Goal: Task Accomplishment & Management: Complete application form

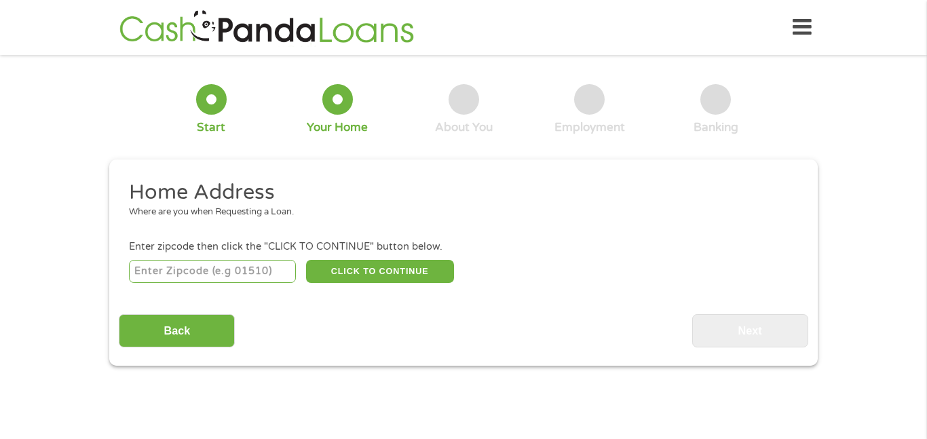
click at [247, 270] on input "number" at bounding box center [213, 271] width 168 height 23
type input "67547"
click at [349, 274] on button "CLICK TO CONTINUE" at bounding box center [380, 271] width 148 height 23
type input "67547"
type input "[PERSON_NAME]"
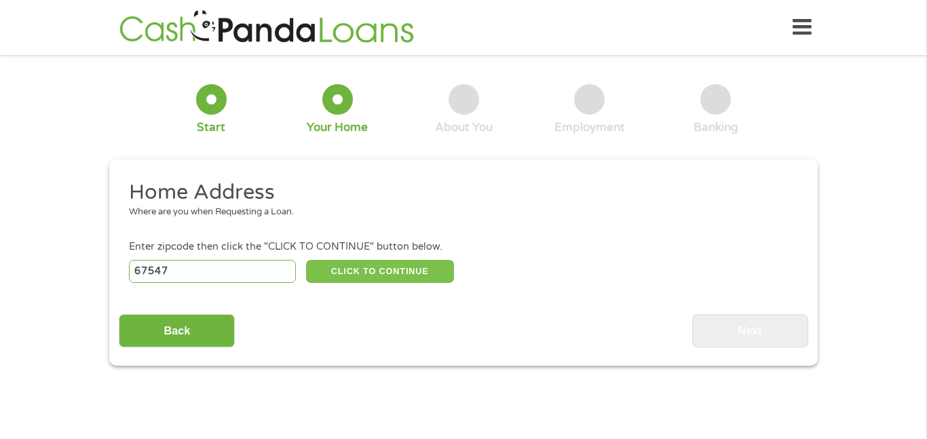
select select "[US_STATE]"
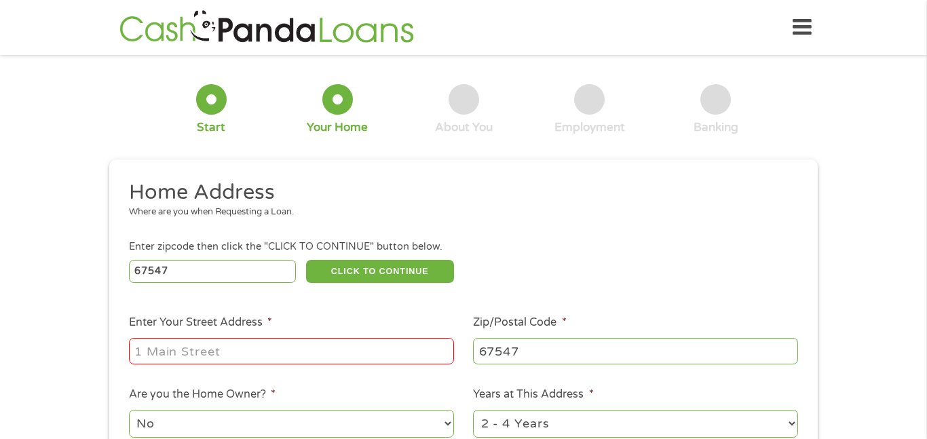
click at [261, 345] on input "Enter Your Street Address *" at bounding box center [291, 351] width 325 height 26
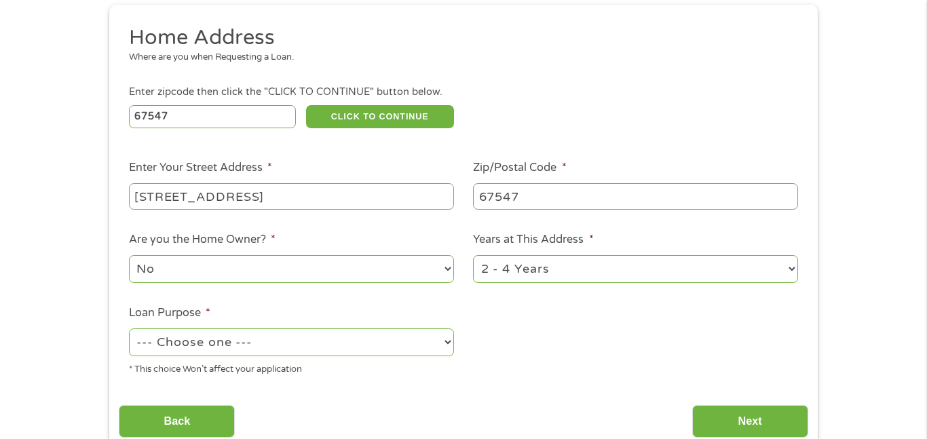
scroll to position [155, 0]
type input "[STREET_ADDRESS]"
click at [252, 335] on select "--- Choose one --- Pay Bills Debt Consolidation Home Improvement Major Purchase…" at bounding box center [291, 342] width 325 height 28
select select "shorttermcash"
click at [129, 329] on select "--- Choose one --- Pay Bills Debt Consolidation Home Improvement Major Purchase…" at bounding box center [291, 342] width 325 height 28
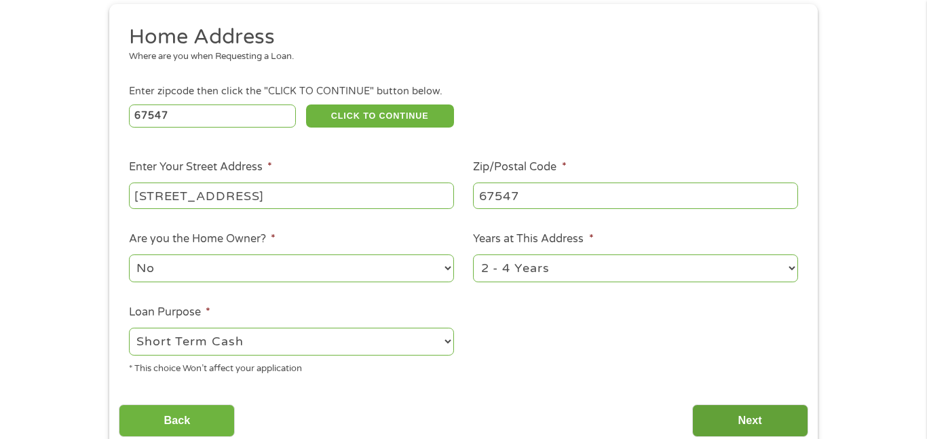
click at [719, 407] on input "Next" at bounding box center [750, 420] width 116 height 33
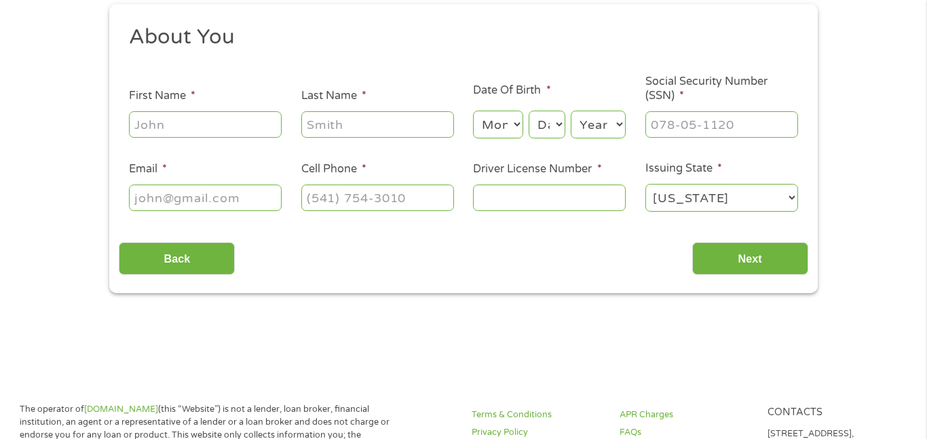
scroll to position [26, 0]
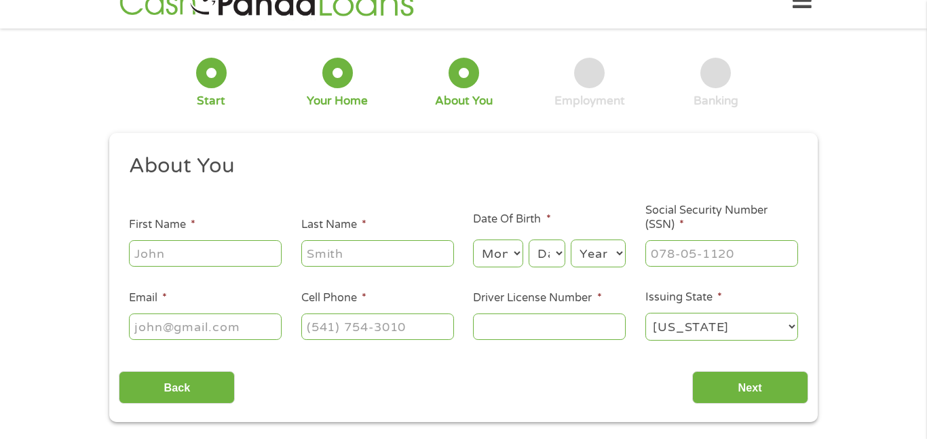
click at [719, 404] on input "Next" at bounding box center [750, 387] width 116 height 33
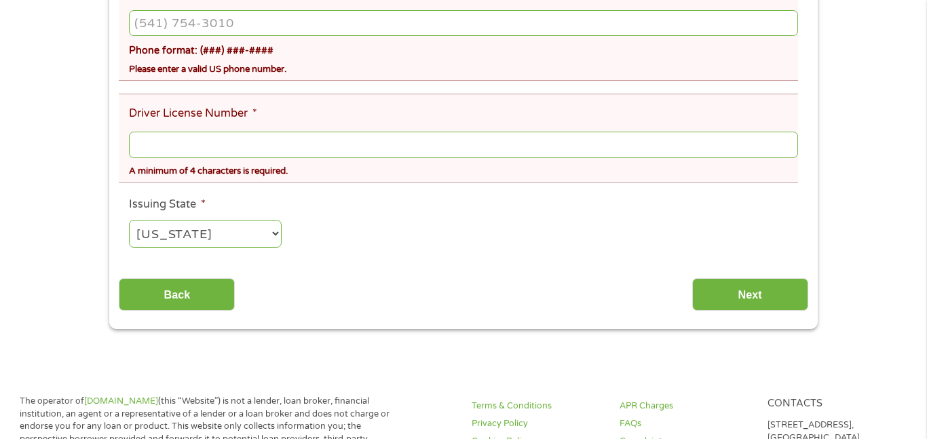
scroll to position [832, 0]
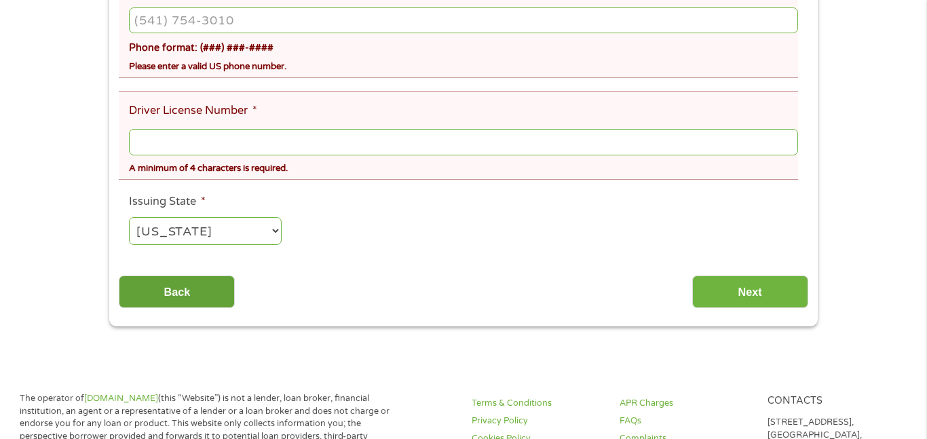
click at [204, 296] on input "Back" at bounding box center [177, 292] width 116 height 33
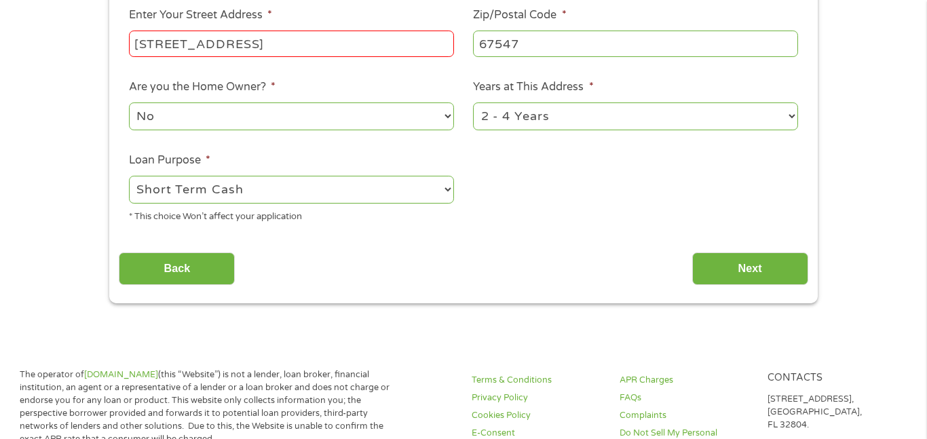
scroll to position [309, 0]
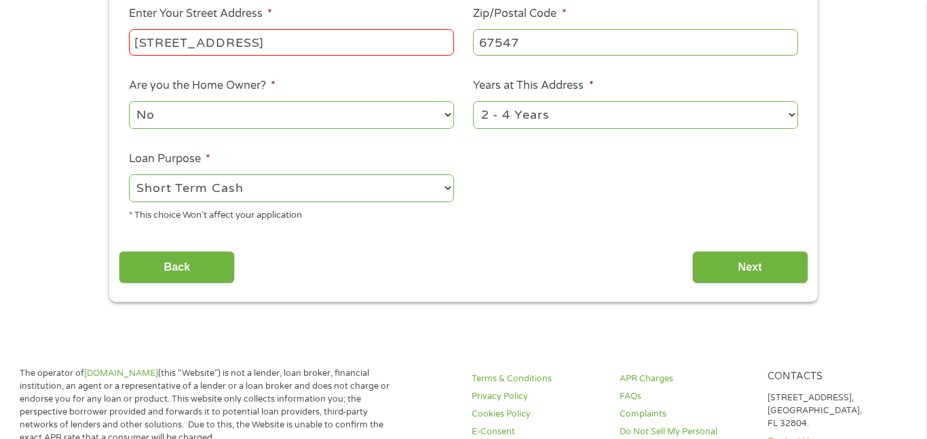
click at [360, 44] on input "[STREET_ADDRESS]" at bounding box center [291, 42] width 325 height 26
click at [698, 261] on input "Next" at bounding box center [750, 267] width 116 height 33
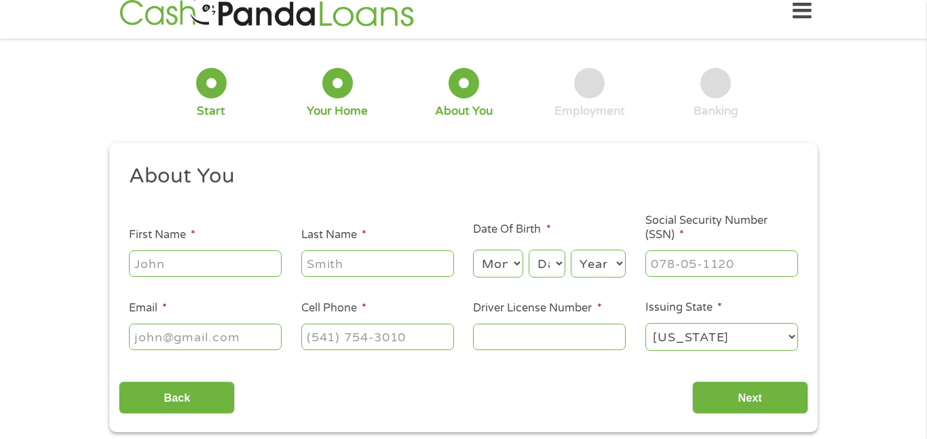
scroll to position [0, 0]
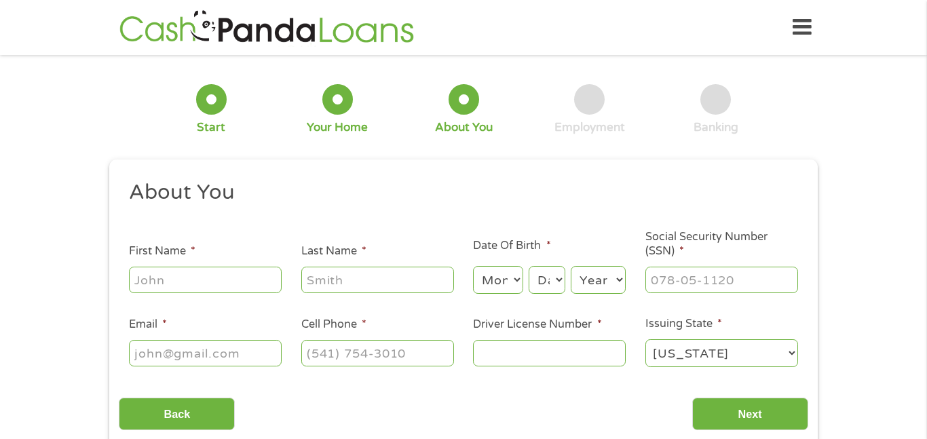
click at [183, 271] on input "First Name *" at bounding box center [205, 280] width 153 height 26
type input "n"
type input "[PERSON_NAME]"
click at [316, 285] on input "Last Name *" at bounding box center [377, 280] width 153 height 26
type input "[PERSON_NAME]"
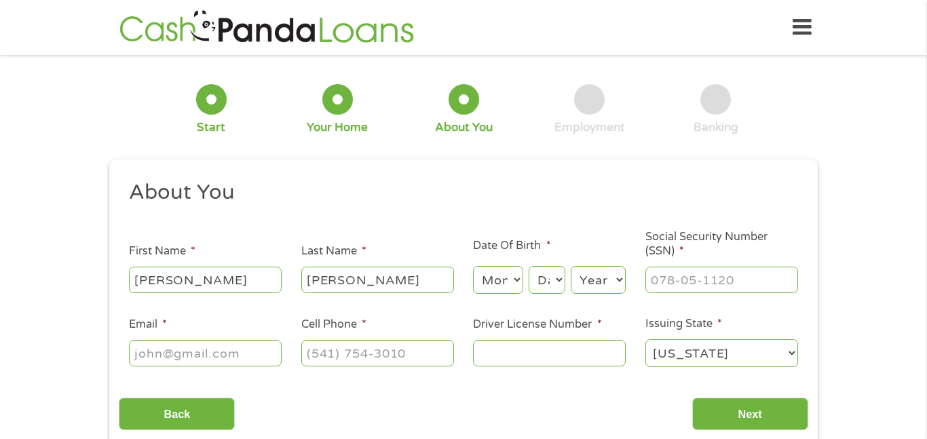
click at [508, 290] on select "Month 1 2 3 4 5 6 7 8 9 10 11 12" at bounding box center [498, 280] width 50 height 28
click at [473, 266] on select "Month 1 2 3 4 5 6 7 8 9 10 11 12" at bounding box center [498, 280] width 50 height 28
click at [520, 282] on select "Month 1 2 3 4 5 6 7 8 9 10 11 12" at bounding box center [498, 280] width 50 height 28
select select "10"
click at [473, 266] on select "Month 1 2 3 4 5 6 7 8 9 10 11 12" at bounding box center [498, 280] width 50 height 28
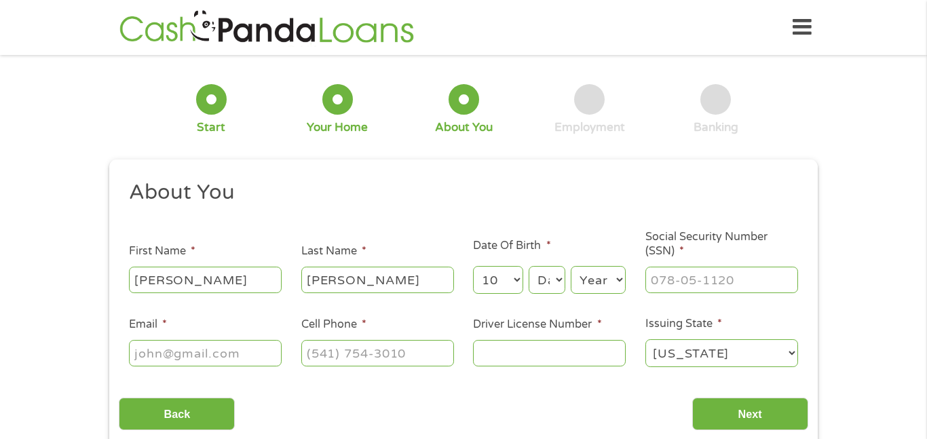
click at [558, 271] on select "Day 1 2 3 4 5 6 7 8 9 10 11 12 13 14 15 16 17 18 19 20 21 22 23 24 25 26 27 28 …" at bounding box center [547, 280] width 37 height 28
select select "25"
click at [529, 266] on select "Day 1 2 3 4 5 6 7 8 9 10 11 12 13 14 15 16 17 18 19 20 21 22 23 24 25 26 27 28 …" at bounding box center [547, 280] width 37 height 28
click at [595, 278] on select "Year [DATE] 2006 2005 2004 2003 2002 2001 2000 1999 1998 1997 1996 1995 1994 19…" at bounding box center [598, 280] width 55 height 28
select select "1994"
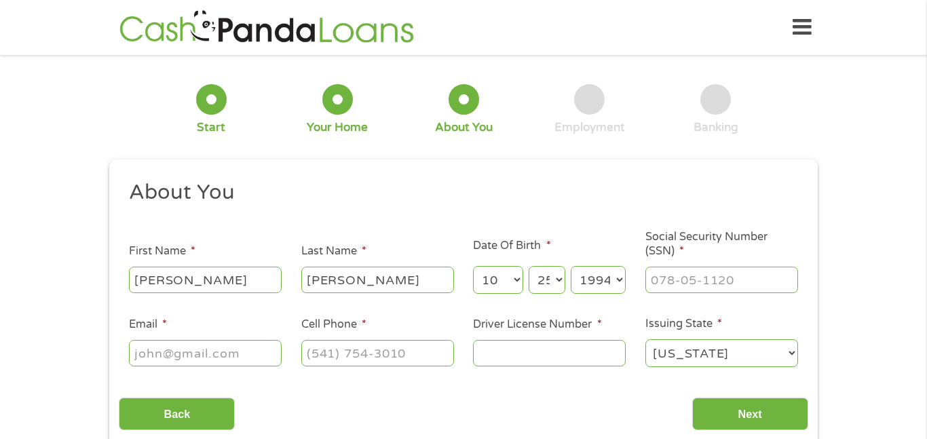
click at [571, 266] on select "Year [DATE] 2006 2005 2004 2003 2002 2001 2000 1999 1998 1997 1996 1995 1994 19…" at bounding box center [598, 280] width 55 height 28
click at [673, 281] on input "Social Security Number (SSN) *" at bounding box center [721, 280] width 153 height 26
type input "638-44-3784"
click at [197, 351] on input "Email *" at bounding box center [205, 353] width 153 height 26
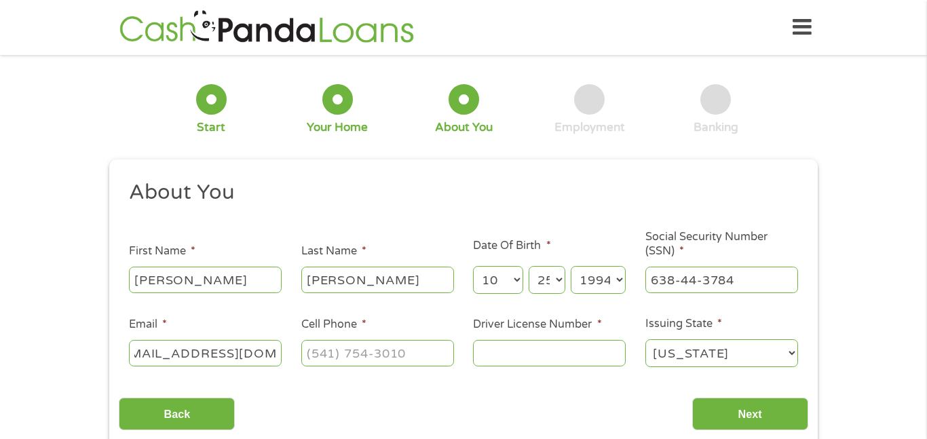
type input "[EMAIL_ADDRESS][DOMAIN_NAME]"
click at [341, 361] on input "Cell Phone *" at bounding box center [377, 353] width 153 height 26
type input "(___) ___-____"
type input "[PHONE_NUMBER]"
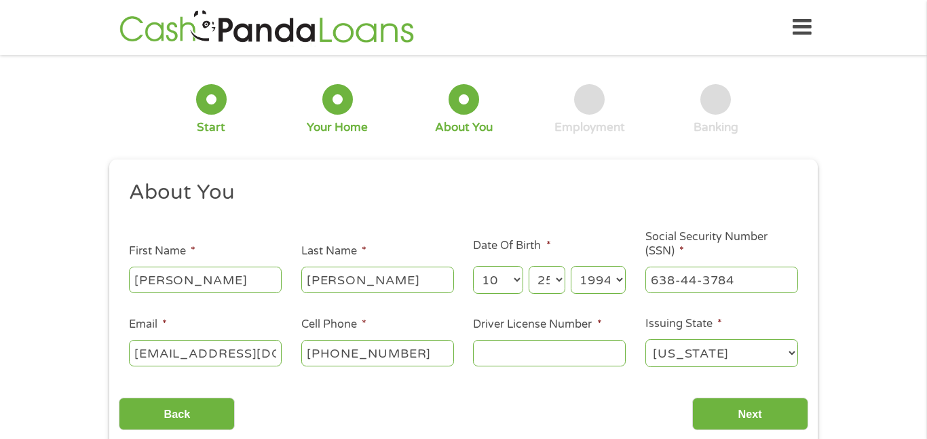
click at [578, 356] on input "Driver License Number *" at bounding box center [549, 353] width 153 height 26
type input "K03-88-2836"
click at [725, 410] on input "Next" at bounding box center [750, 414] width 116 height 33
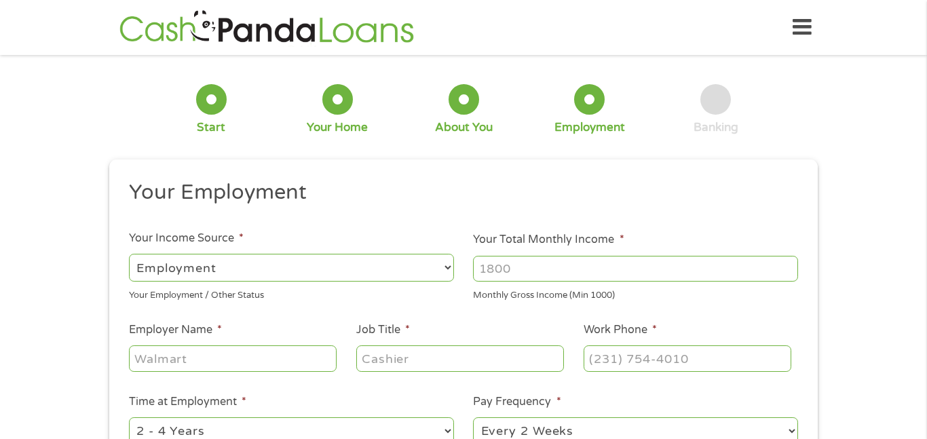
scroll to position [5, 5]
click at [538, 268] on input "Your Total Monthly Income *" at bounding box center [635, 269] width 325 height 26
type input "1600"
click at [293, 360] on input "Employer Name *" at bounding box center [233, 358] width 208 height 26
type input "[PERSON_NAME]"
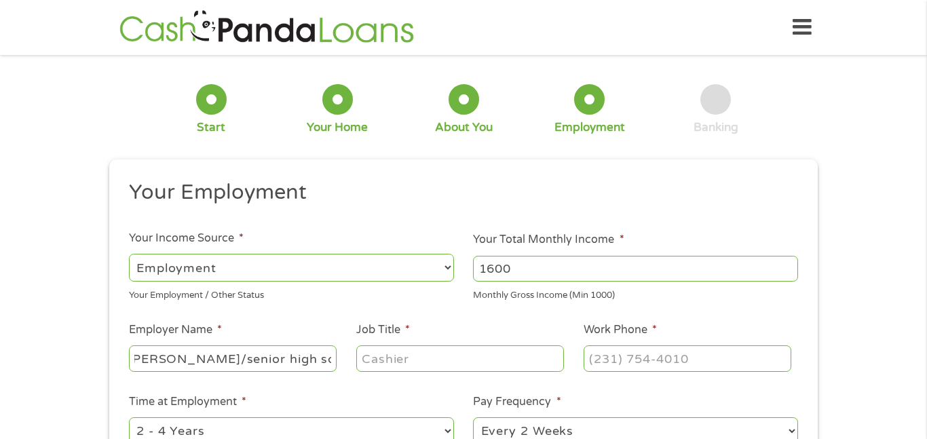
scroll to position [0, 12]
type input "[PERSON_NAME]/senior high school"
click at [394, 360] on input "Job Title *" at bounding box center [460, 358] width 208 height 26
type input "o"
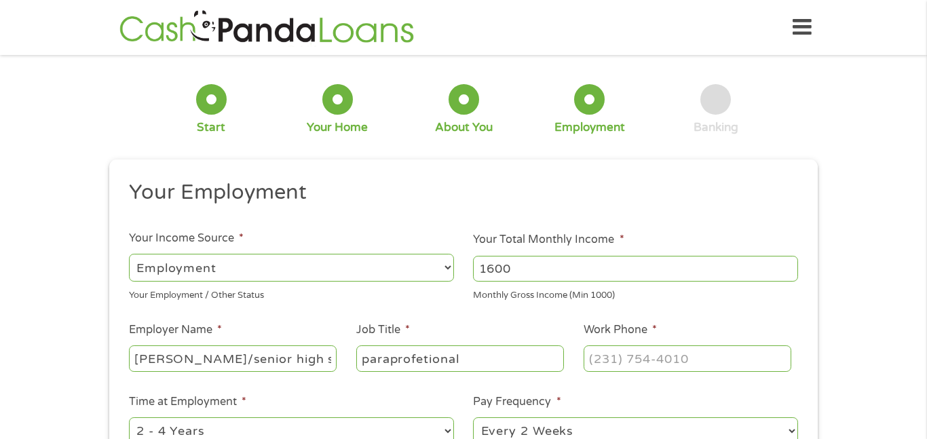
type input "paraprofetional"
click at [685, 359] on input "Work Phone *" at bounding box center [688, 358] width 208 height 26
type input "[PHONE_NUMBER]"
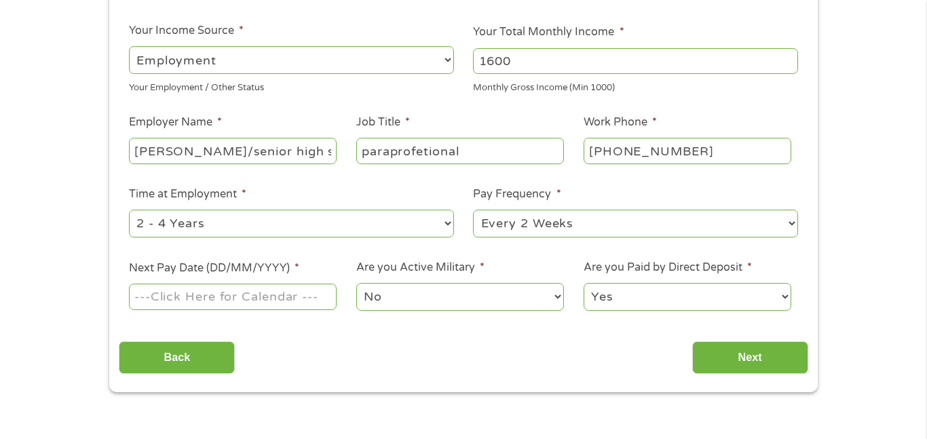
scroll to position [208, 0]
click at [672, 220] on select "--- Choose one --- Every 2 Weeks Every Week Monthly Semi-Monthly" at bounding box center [635, 223] width 325 height 28
select select "monthly"
click at [473, 209] on select "--- Choose one --- Every 2 Weeks Every Week Monthly Semi-Monthly" at bounding box center [635, 223] width 325 height 28
click at [244, 294] on input "Next Pay Date (DD/MM/YYYY) *" at bounding box center [233, 296] width 208 height 26
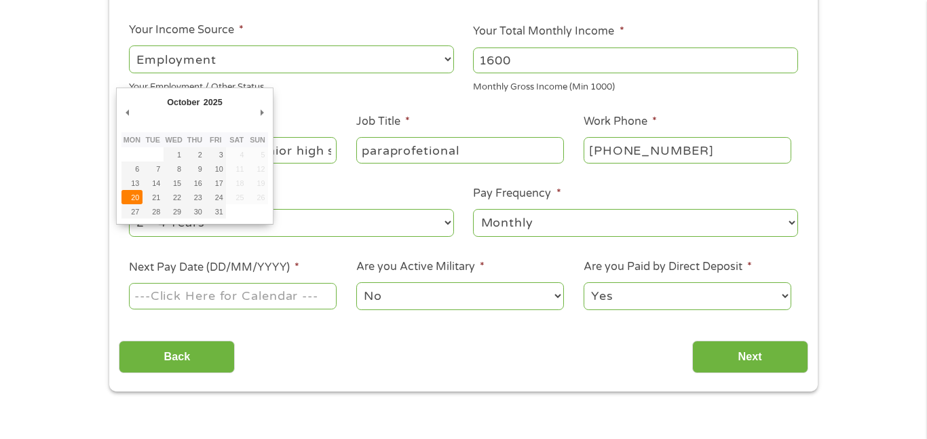
type input "[DATE]"
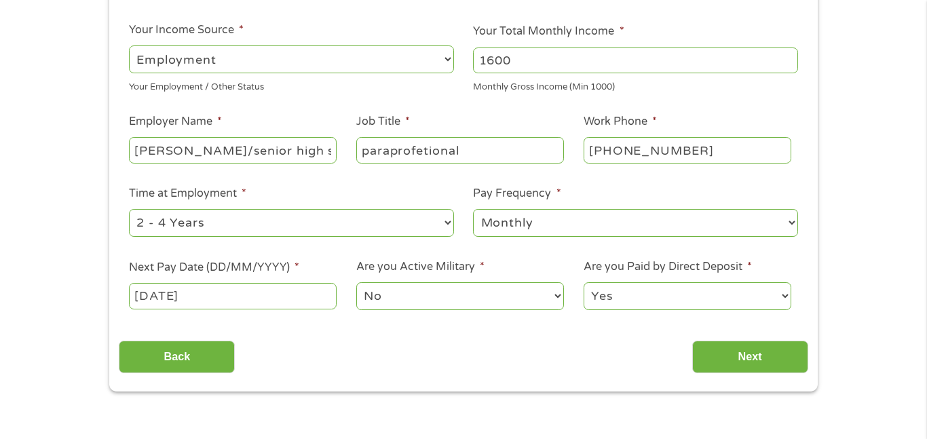
click at [624, 295] on select "Yes No" at bounding box center [688, 296] width 208 height 28
click at [584, 282] on select "Yes No" at bounding box center [688, 296] width 208 height 28
click at [699, 352] on input "Next" at bounding box center [750, 357] width 116 height 33
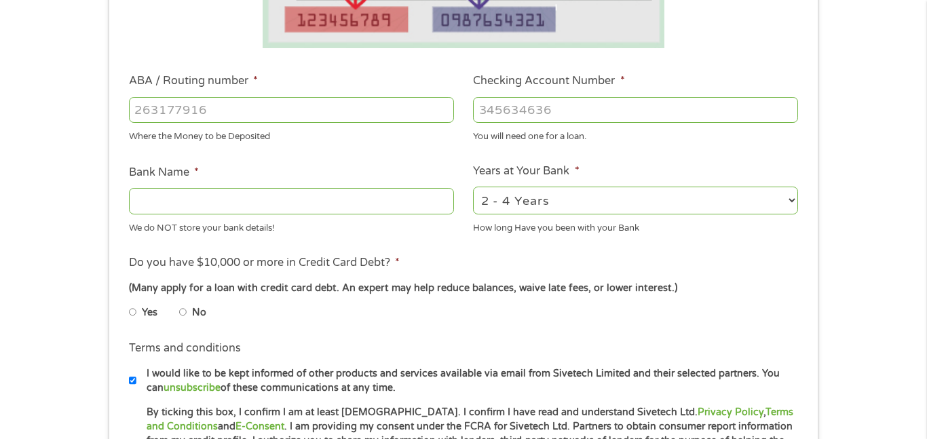
scroll to position [364, 0]
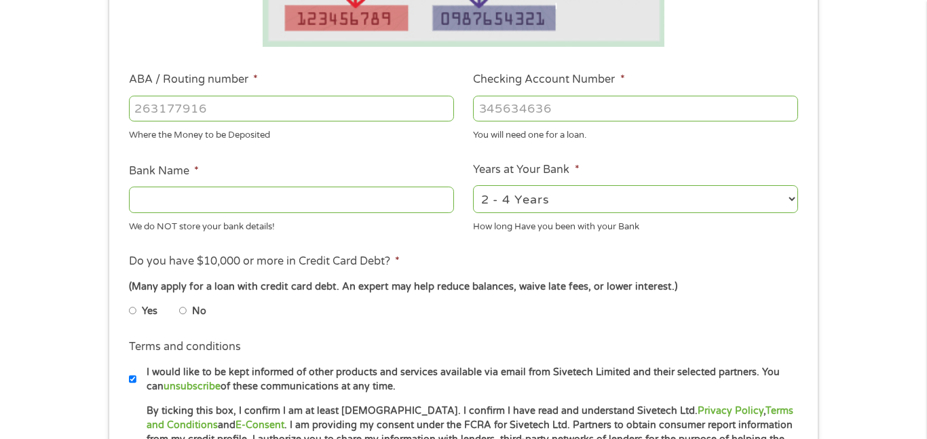
click at [398, 105] on input "ABA / Routing number *" at bounding box center [291, 109] width 325 height 26
type input "103100195"
type input "CENTRAL NATIONAL BANK TRUST"
type input "103100195"
click at [521, 109] on input "Checking Account Number *" at bounding box center [635, 109] width 325 height 26
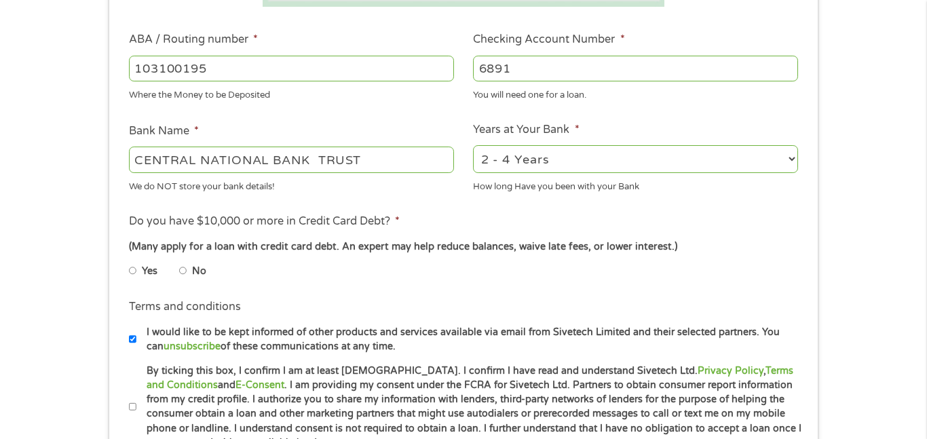
scroll to position [435, 0]
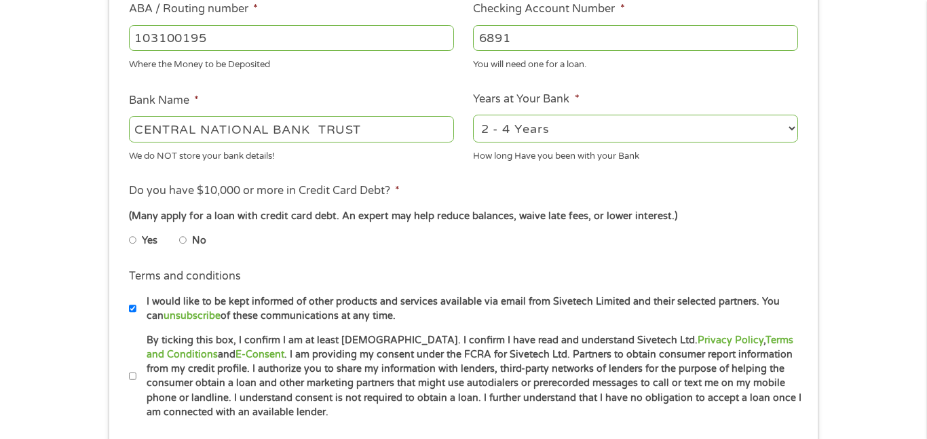
type input "[CREDIT_CARD_NUMBER]"
click at [185, 244] on input "No" at bounding box center [183, 240] width 8 height 22
radio input "true"
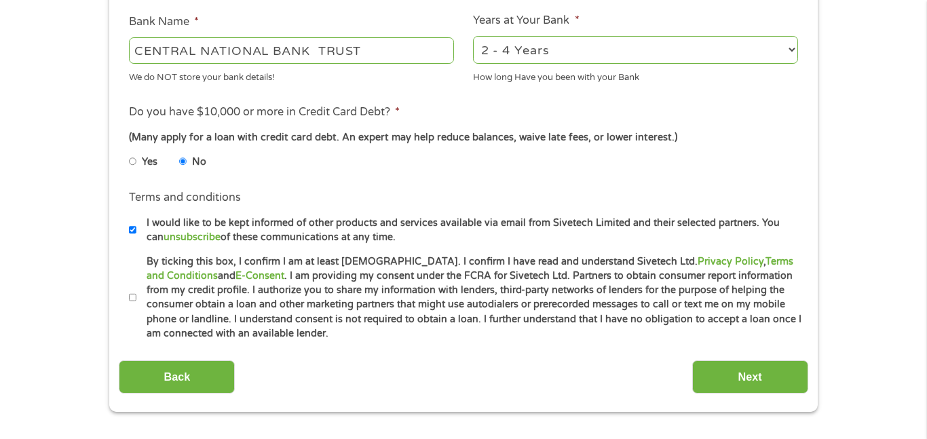
scroll to position [514, 0]
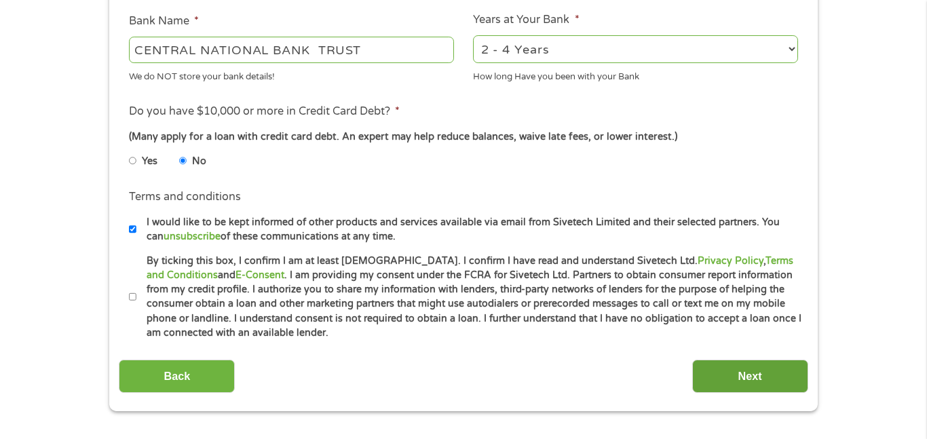
click at [739, 371] on input "Next" at bounding box center [750, 376] width 116 height 33
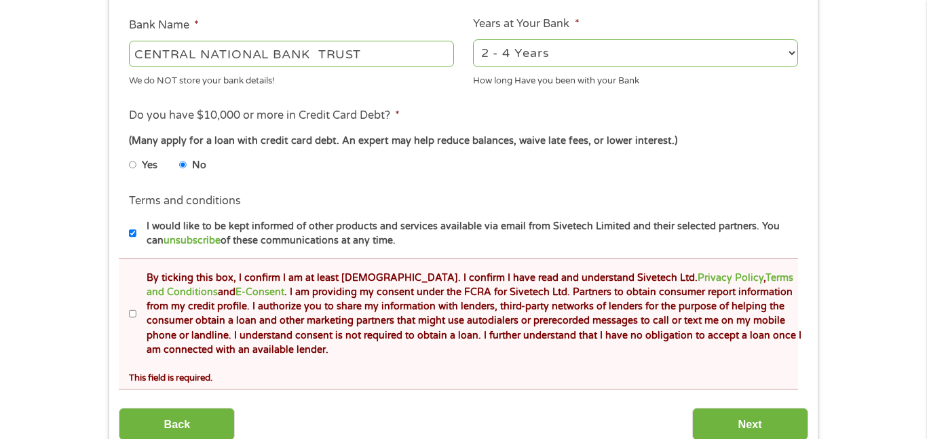
scroll to position [571, 0]
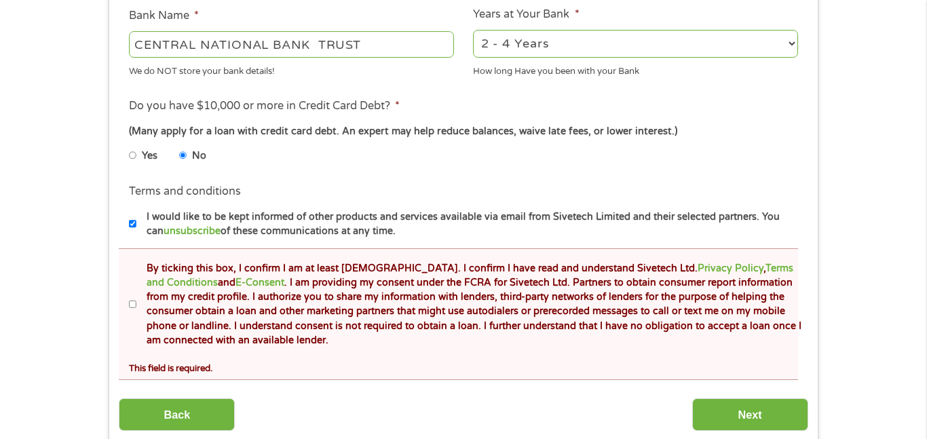
click at [132, 305] on input "By ticking this box, I confirm I am at least [DEMOGRAPHIC_DATA]. I confirm I ha…" at bounding box center [133, 305] width 8 height 22
checkbox input "true"
click at [714, 407] on input "Next" at bounding box center [750, 414] width 116 height 33
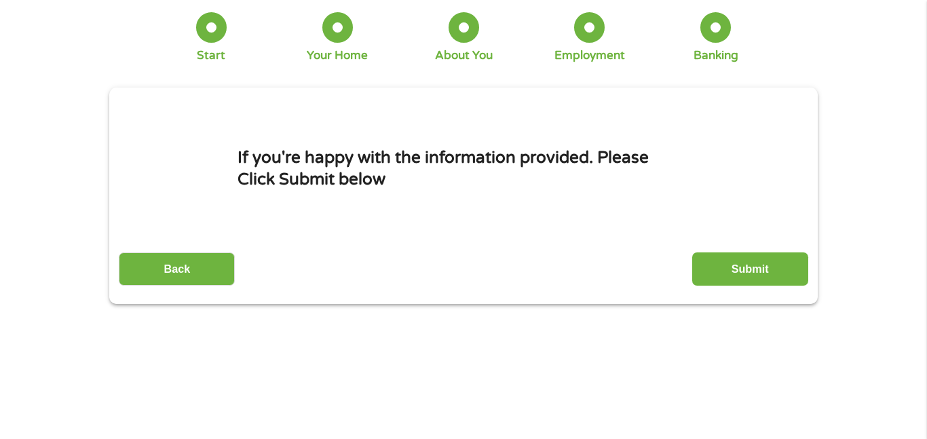
scroll to position [0, 0]
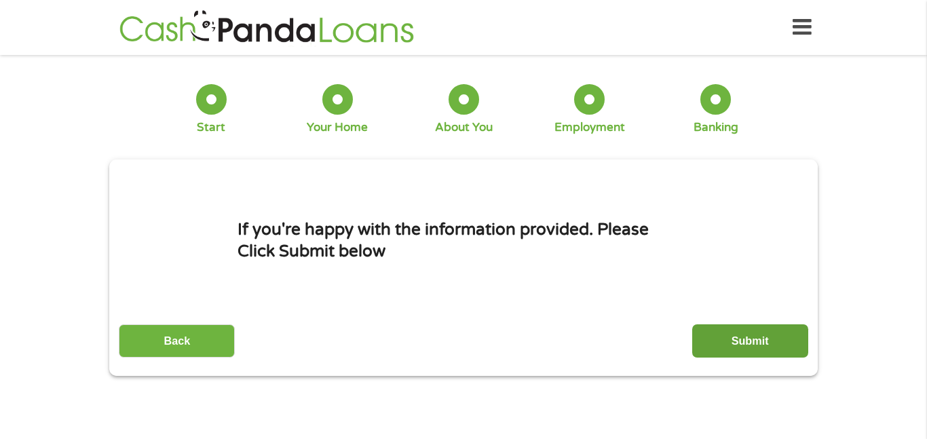
click at [734, 337] on input "Submit" at bounding box center [750, 340] width 116 height 33
